Goal: Information Seeking & Learning: Learn about a topic

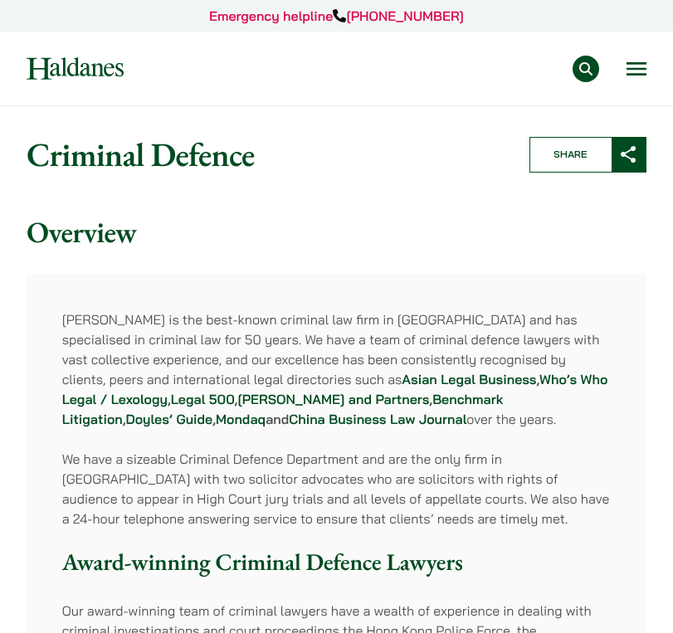
click at [634, 62] on button "Open menu" at bounding box center [636, 68] width 20 height 13
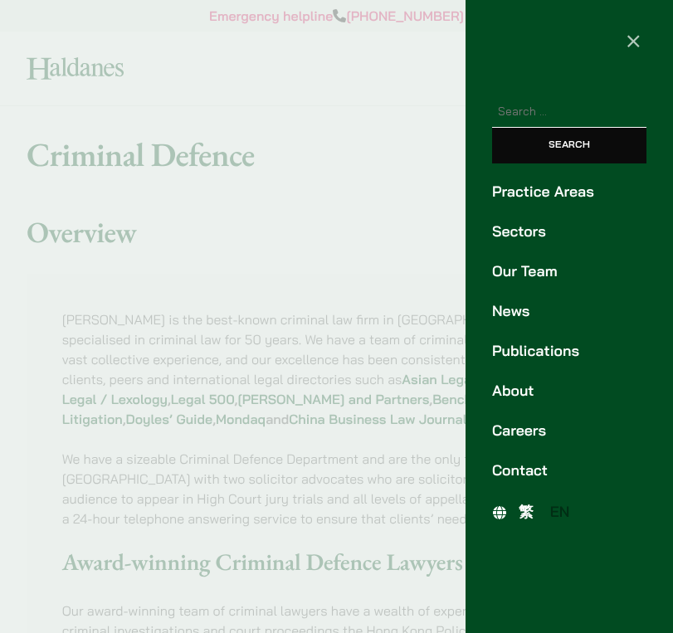
click at [523, 438] on link "Careers" at bounding box center [569, 431] width 154 height 22
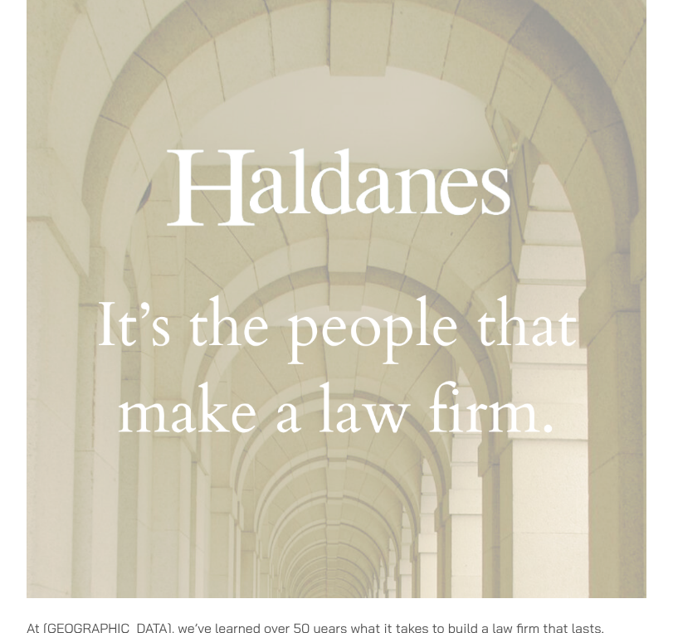
scroll to position [530, 1]
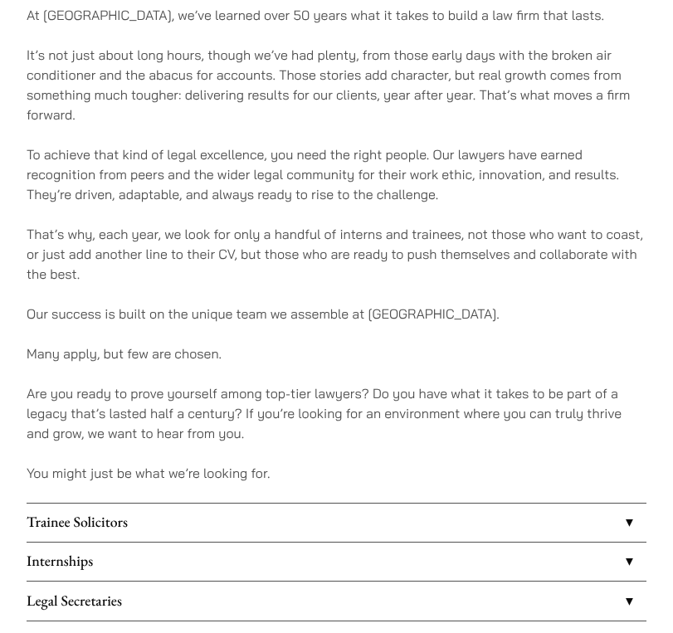
click at [400, 527] on link "Trainee Solicitors" at bounding box center [337, 522] width 620 height 38
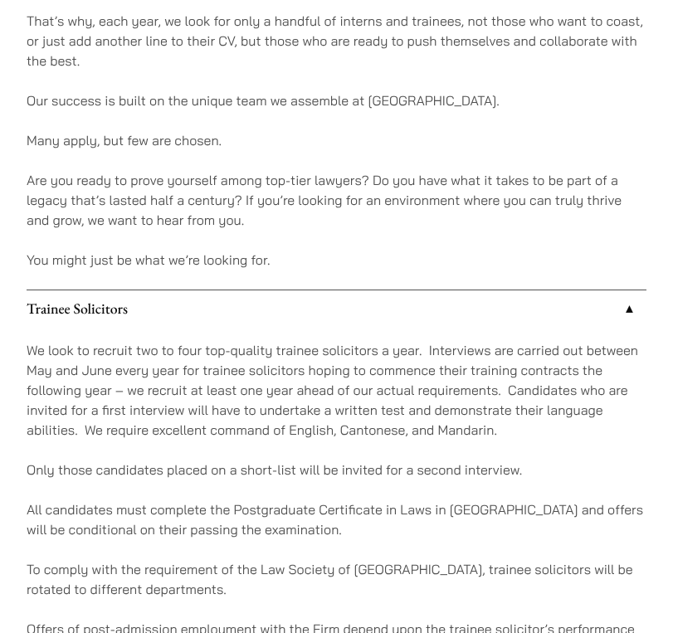
scroll to position [1270, 0]
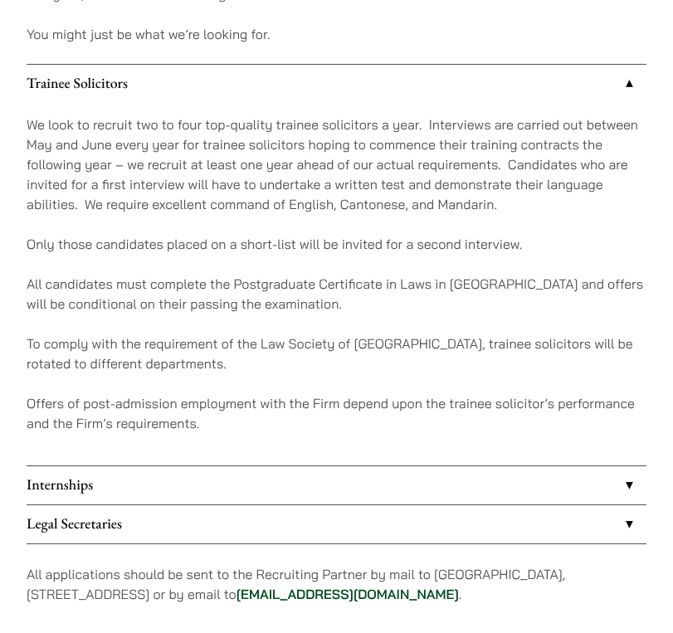
click at [145, 469] on link "Internships" at bounding box center [337, 485] width 620 height 38
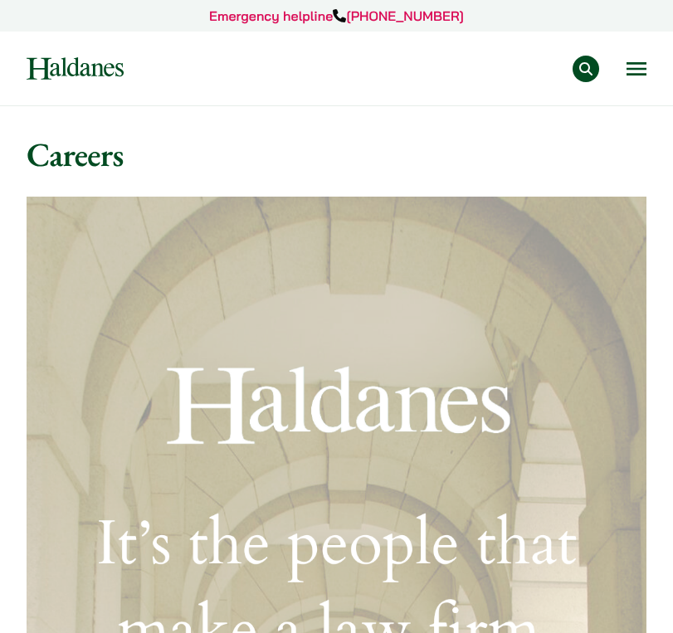
click at [648, 74] on div "Practice Areas Antitrust and Competition Law Civil Litigation & Dispute Resolut…" at bounding box center [336, 69] width 644 height 27
click at [638, 72] on button "Open menu" at bounding box center [636, 68] width 20 height 13
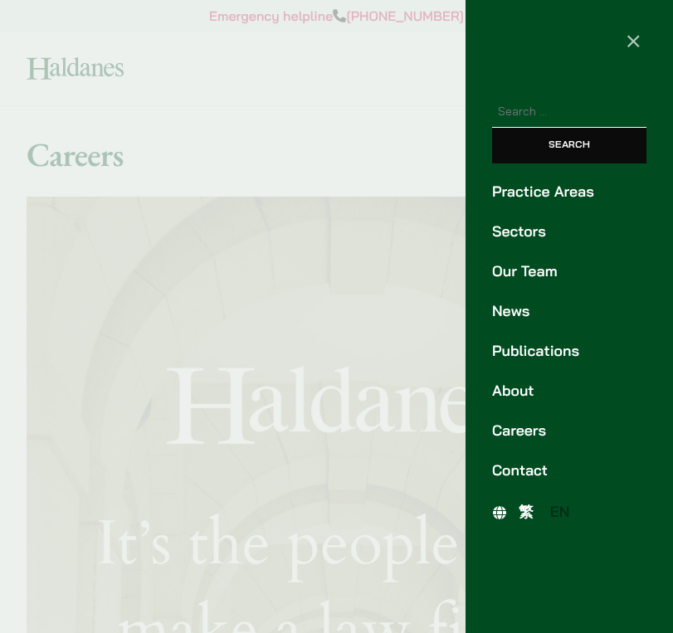
click at [533, 428] on link "Careers" at bounding box center [569, 431] width 154 height 22
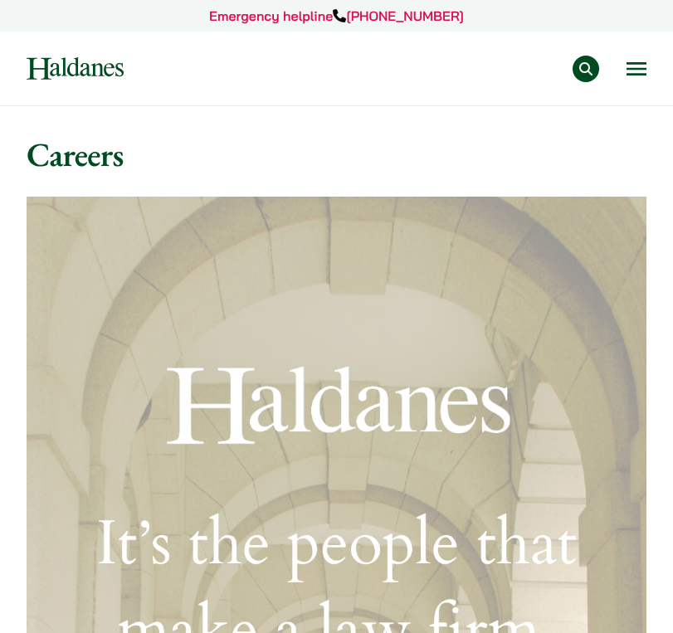
click at [637, 65] on button "Open menu" at bounding box center [636, 68] width 20 height 13
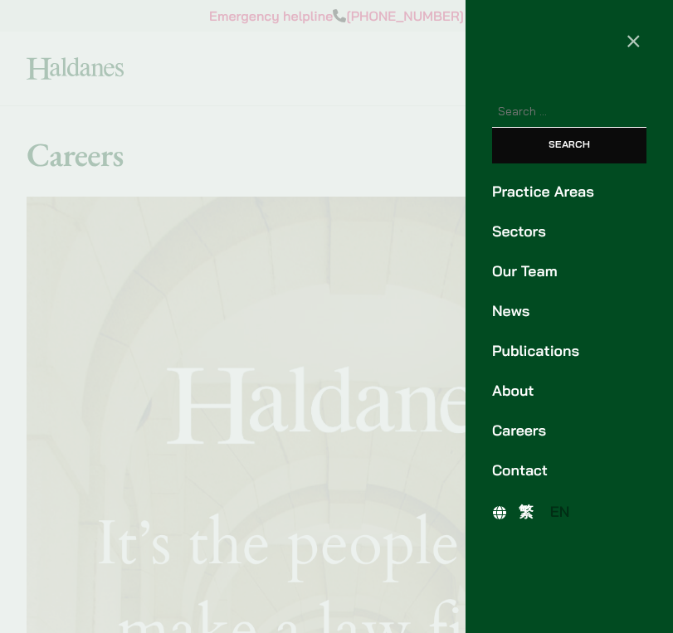
click at [553, 197] on link "Practice Areas" at bounding box center [569, 192] width 154 height 22
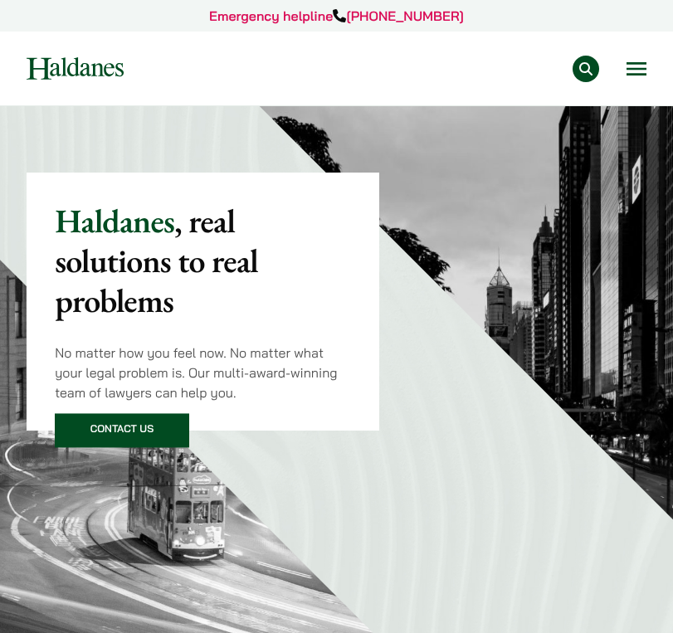
click at [641, 66] on button "Open menu" at bounding box center [636, 68] width 20 height 13
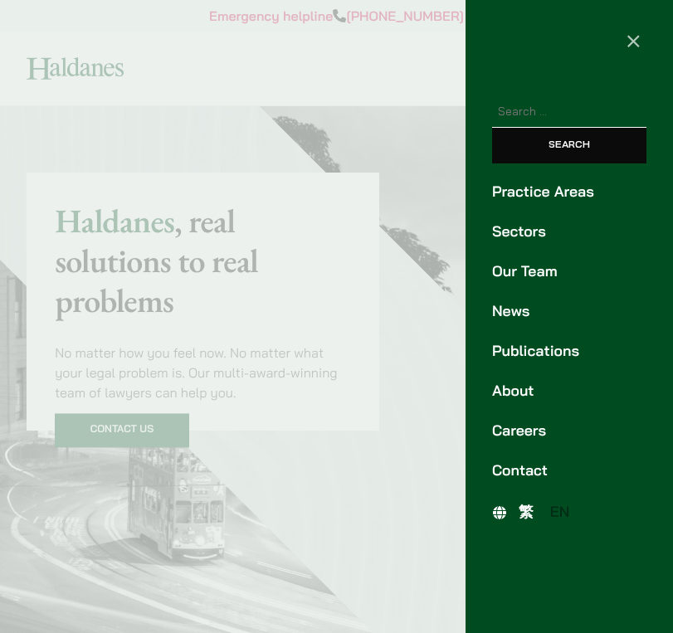
click at [532, 264] on link "Our Team" at bounding box center [569, 271] width 154 height 22
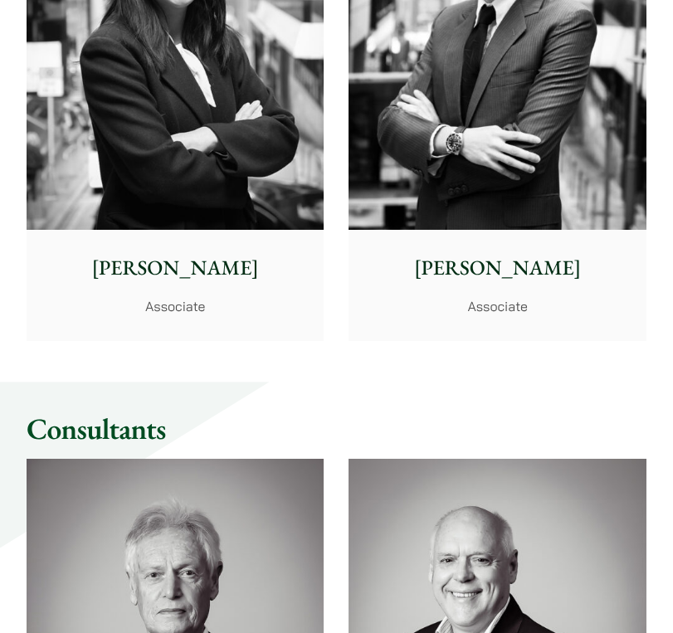
scroll to position [9214, 0]
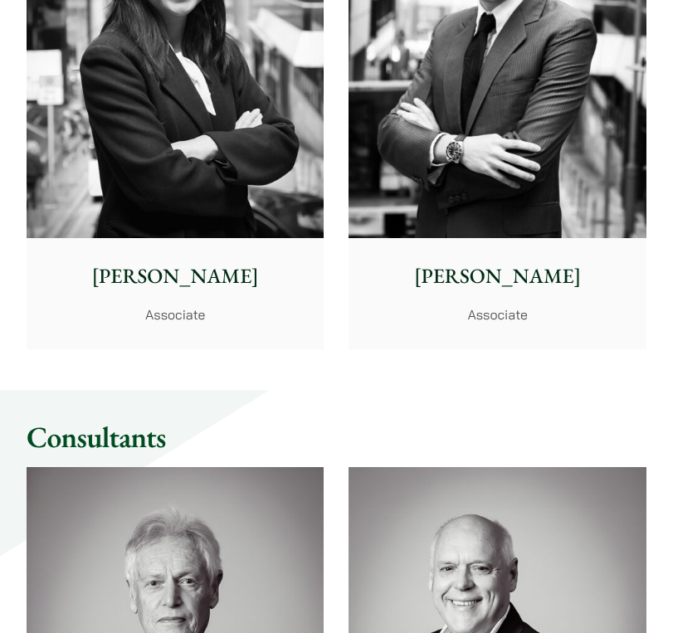
click at [499, 269] on div "[PERSON_NAME] Associate" at bounding box center [496, 292] width 297 height 109
click at [187, 261] on p "[PERSON_NAME]" at bounding box center [175, 276] width 274 height 31
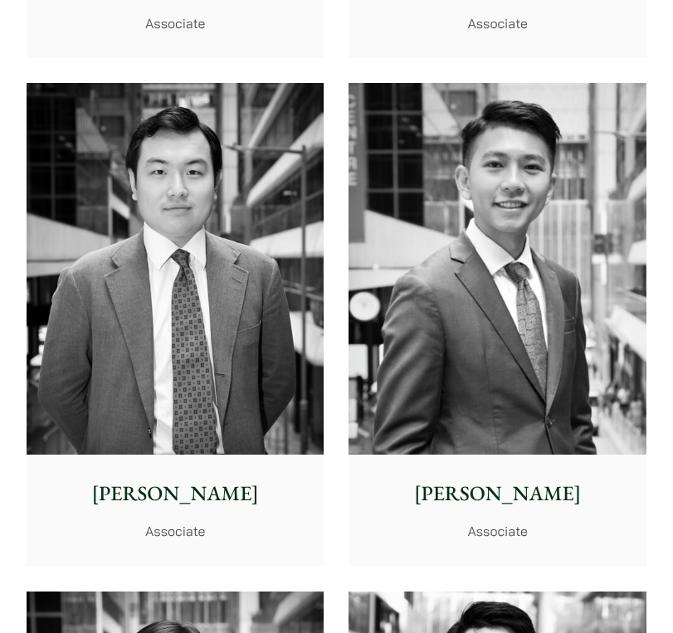
scroll to position [8494, 0]
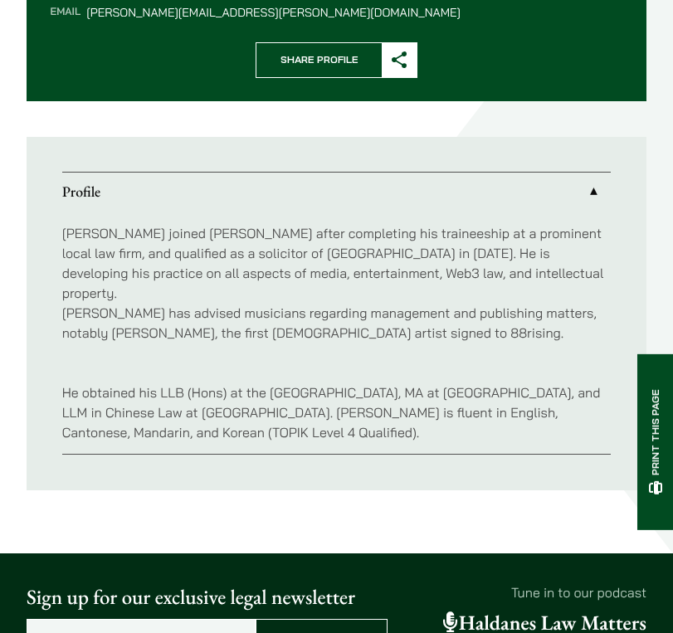
scroll to position [767, 0]
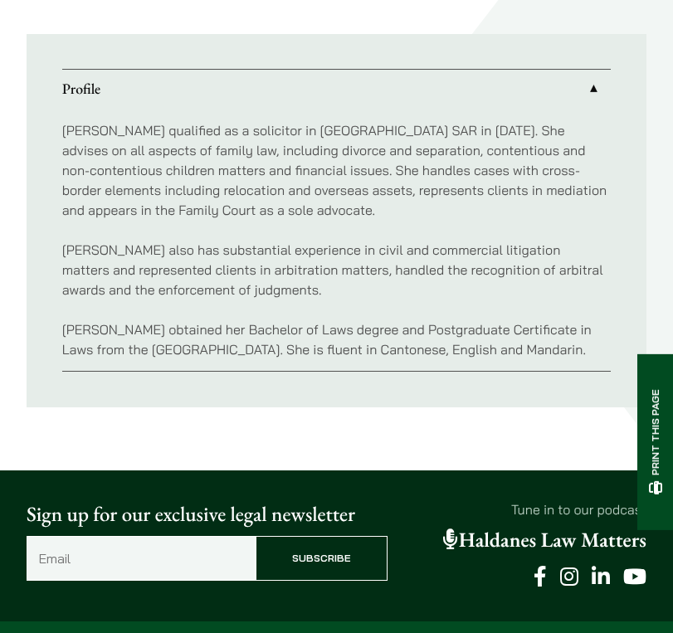
scroll to position [863, 0]
